Goal: Information Seeking & Learning: Learn about a topic

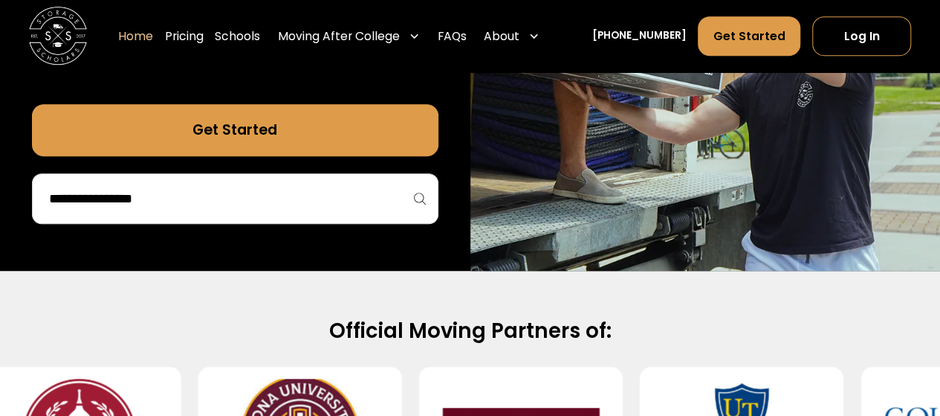
scroll to position [407, 0]
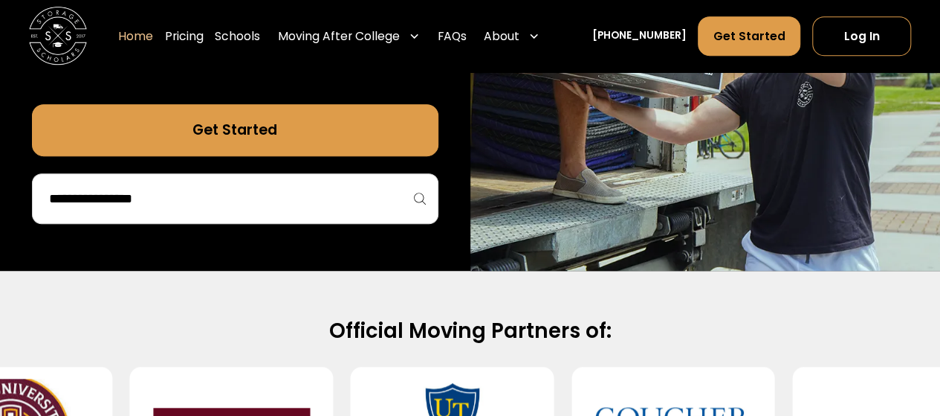
click at [90, 198] on input "search" at bounding box center [235, 198] width 375 height 25
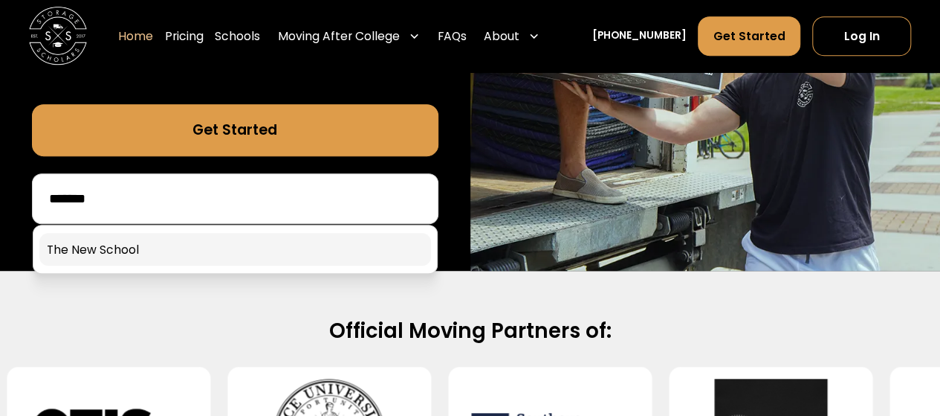
type input "*******"
click at [158, 240] on link at bounding box center [235, 249] width 392 height 33
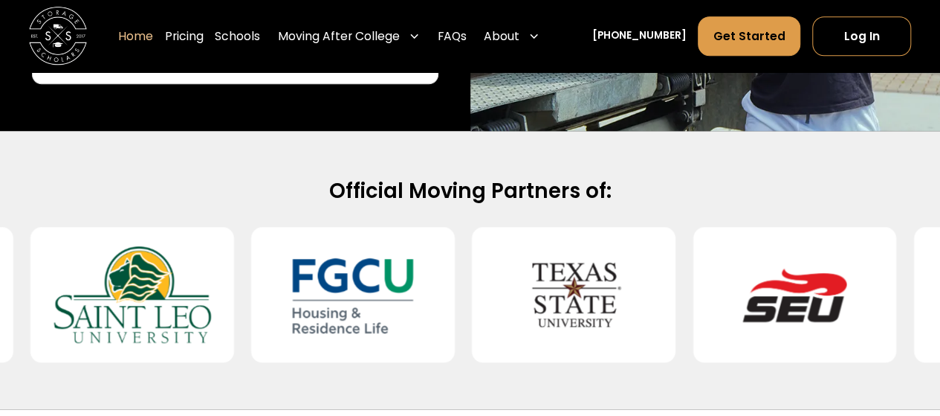
scroll to position [586, 0]
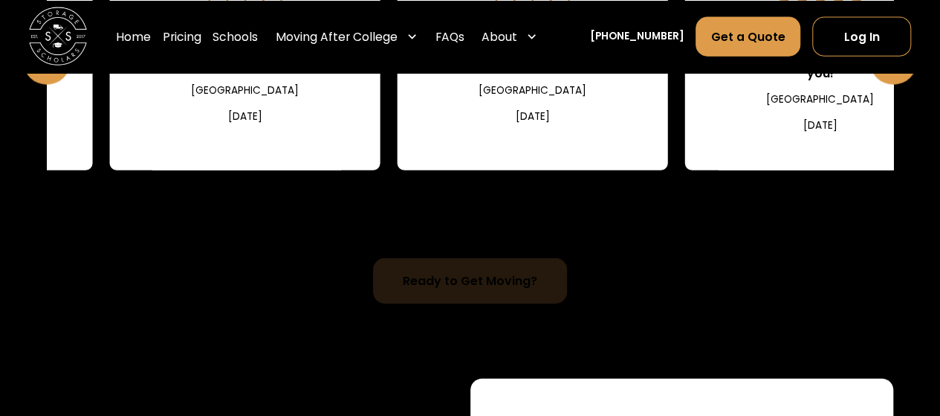
scroll to position [1728, 0]
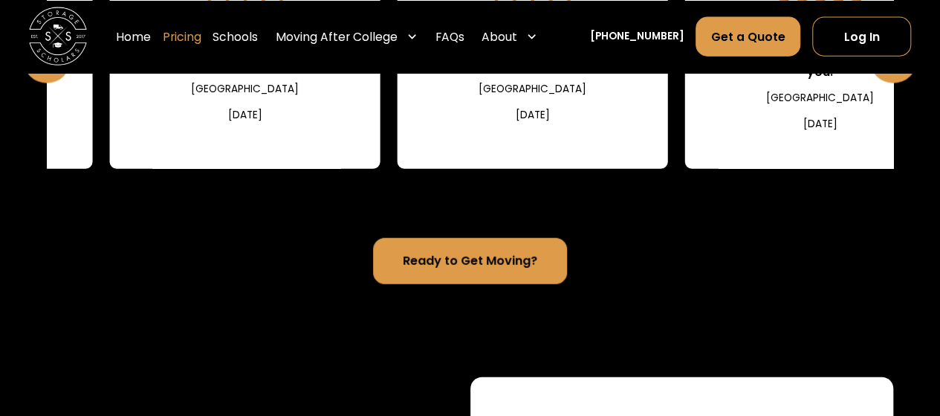
click at [201, 42] on link "Pricing" at bounding box center [182, 36] width 39 height 41
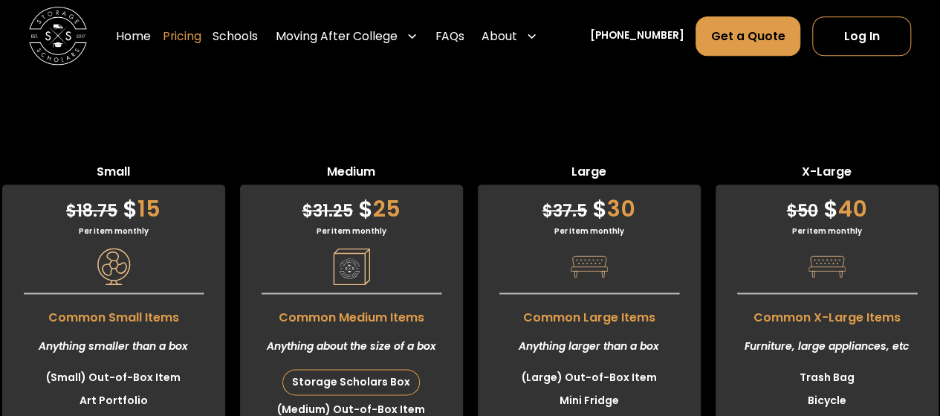
scroll to position [3562, 0]
